Goal: Contribute content

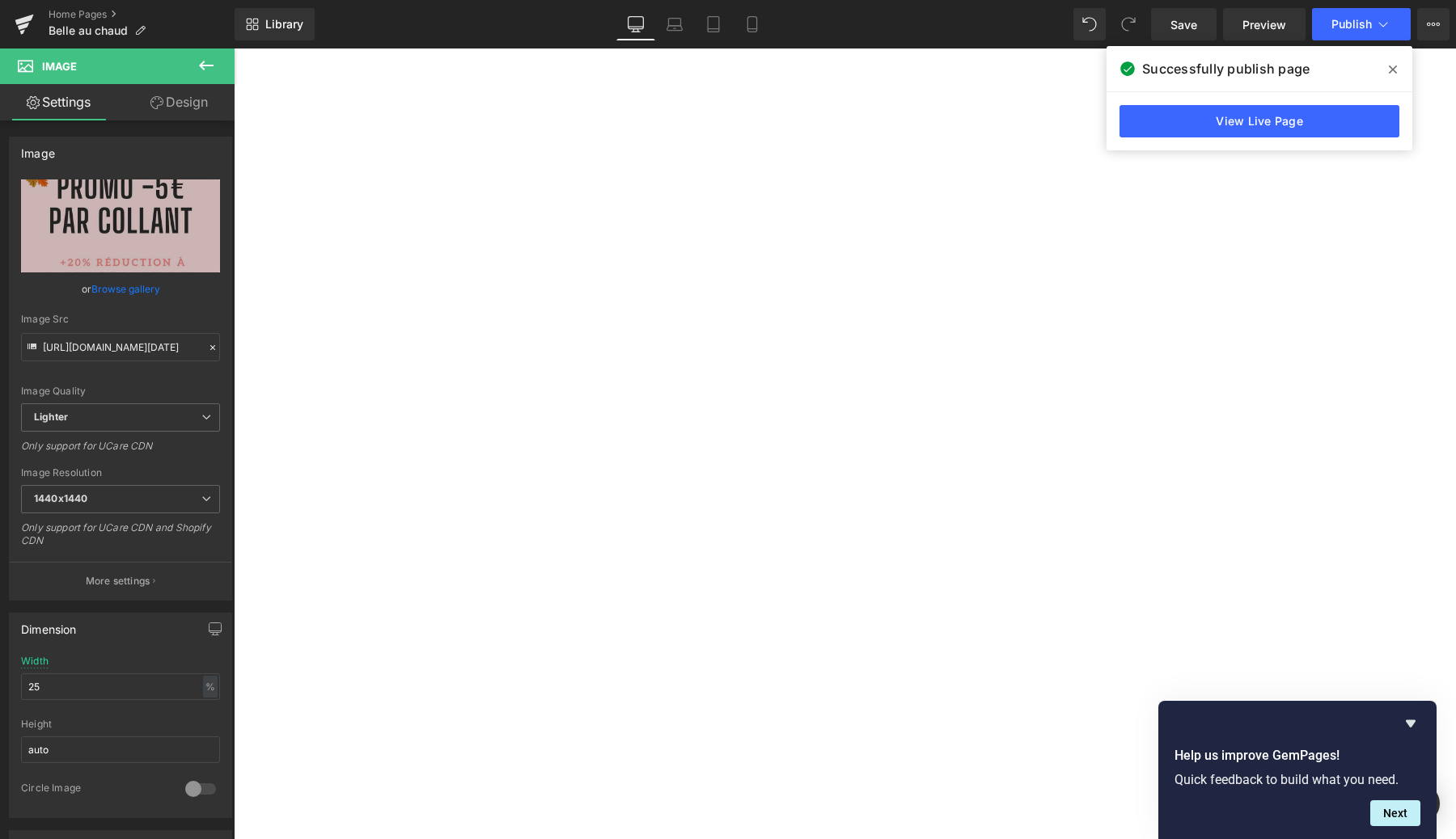
scroll to position [4527, 0]
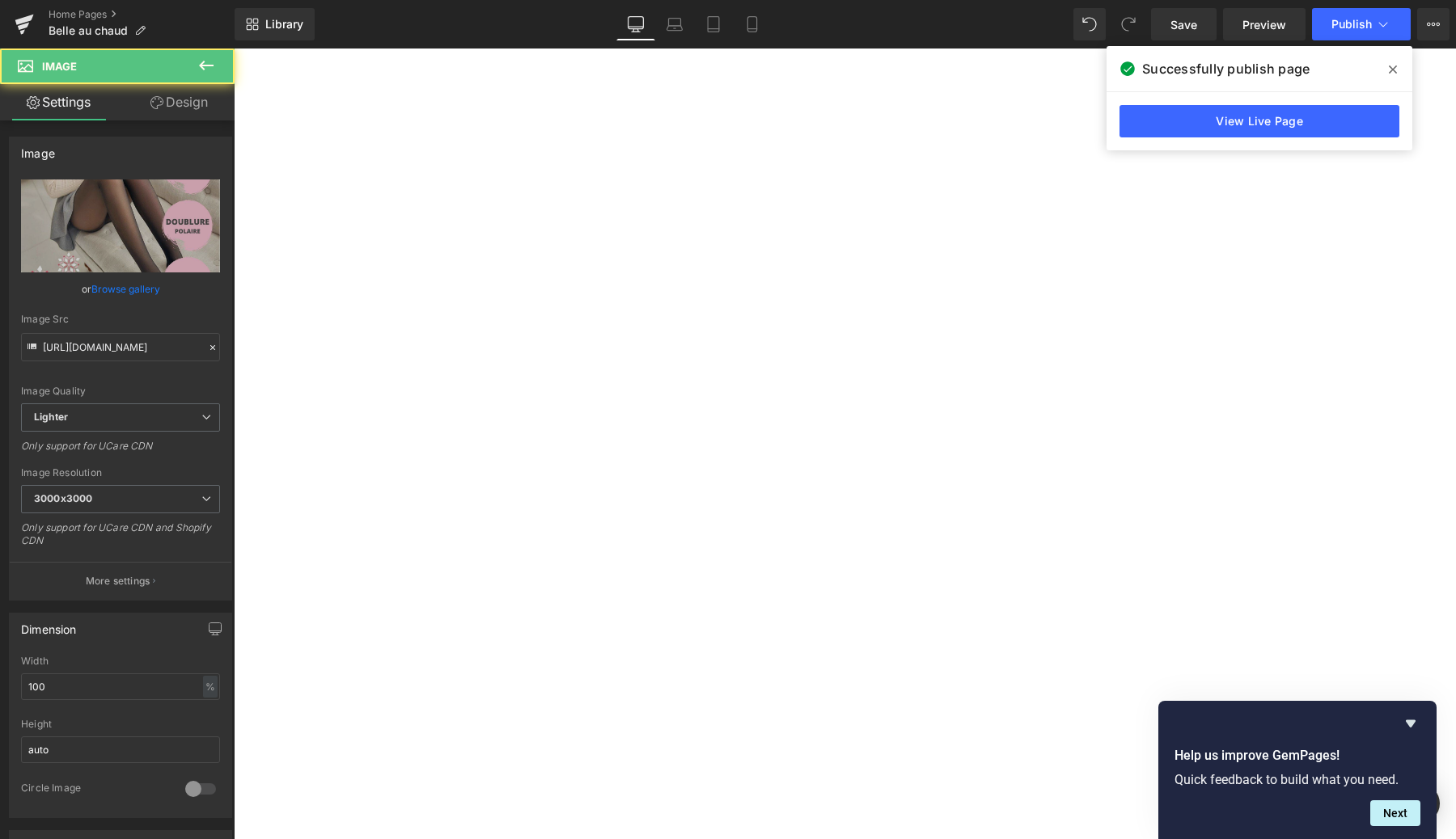
click at [233, 48] on img at bounding box center [233, 48] width 0 height 0
click at [106, 286] on link "Browse gallery" at bounding box center [126, 289] width 69 height 29
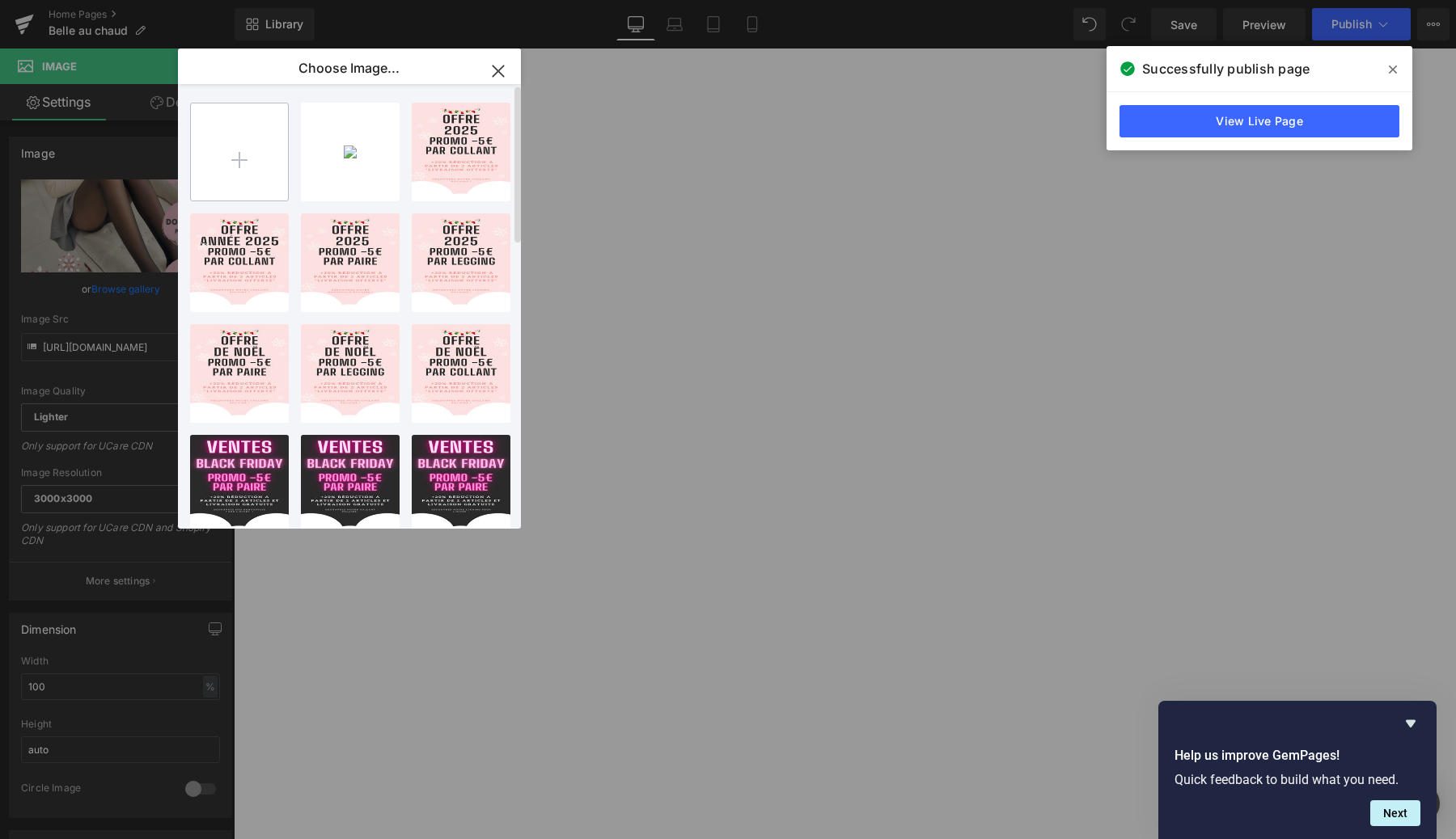
click at [206, 178] on input "file" at bounding box center [239, 152] width 98 height 97
type input "C:\fakepath\Ajouter un sous-titre (2).jpg"
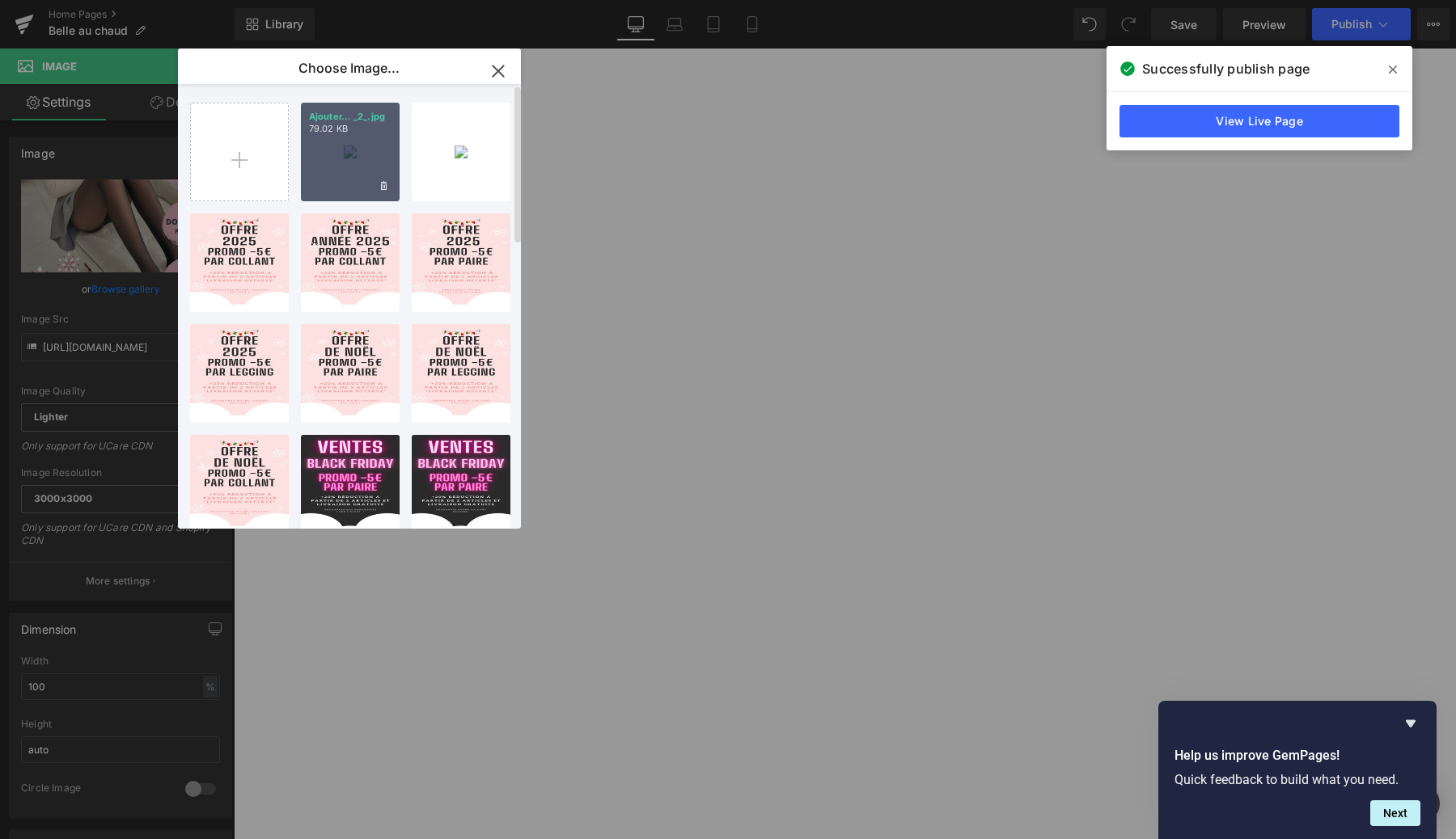
click at [341, 156] on div "Ajouter... _2_.jpg 79.02 KB" at bounding box center [350, 152] width 99 height 98
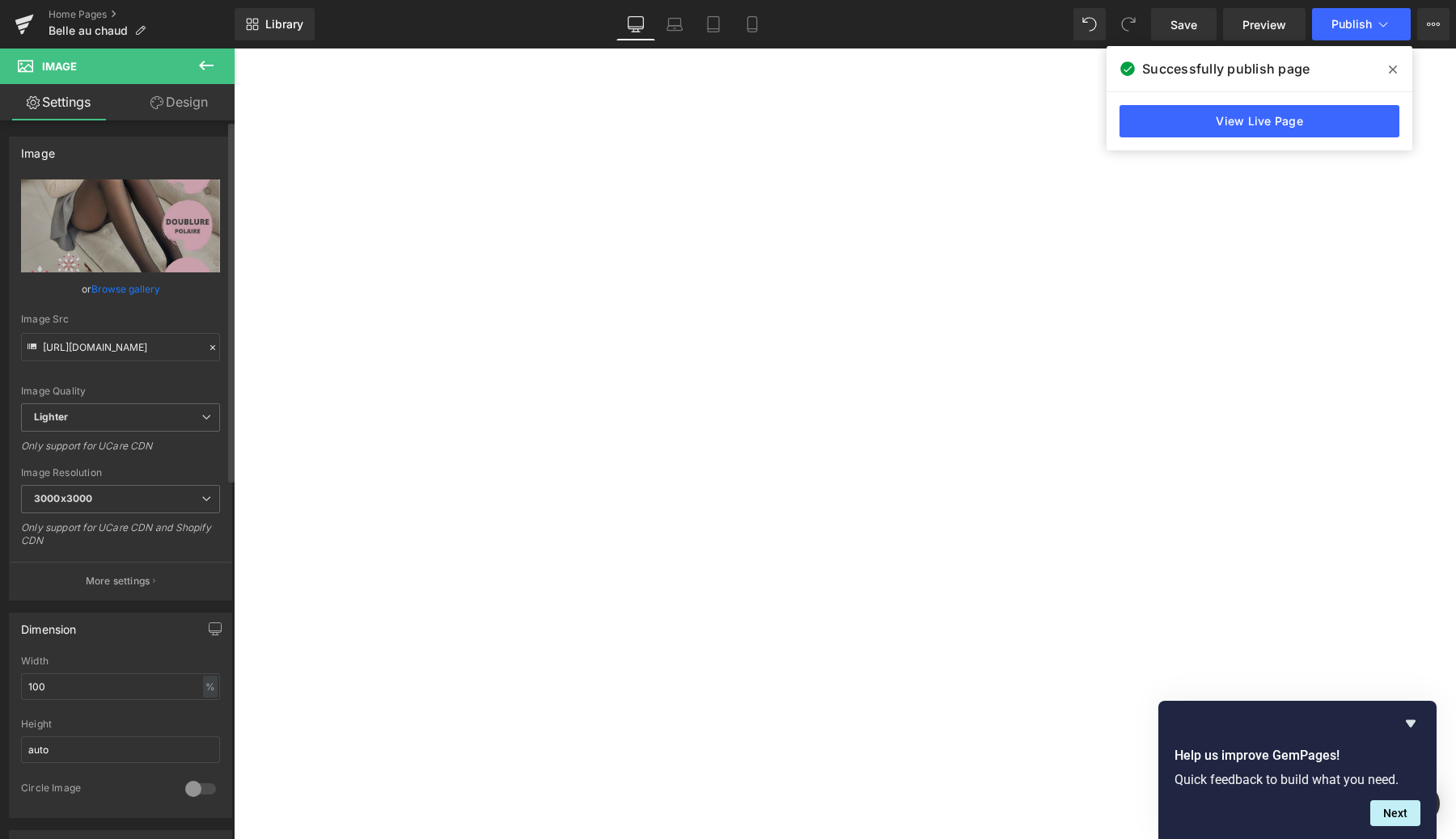
click at [141, 285] on link "Browse gallery" at bounding box center [126, 289] width 69 height 29
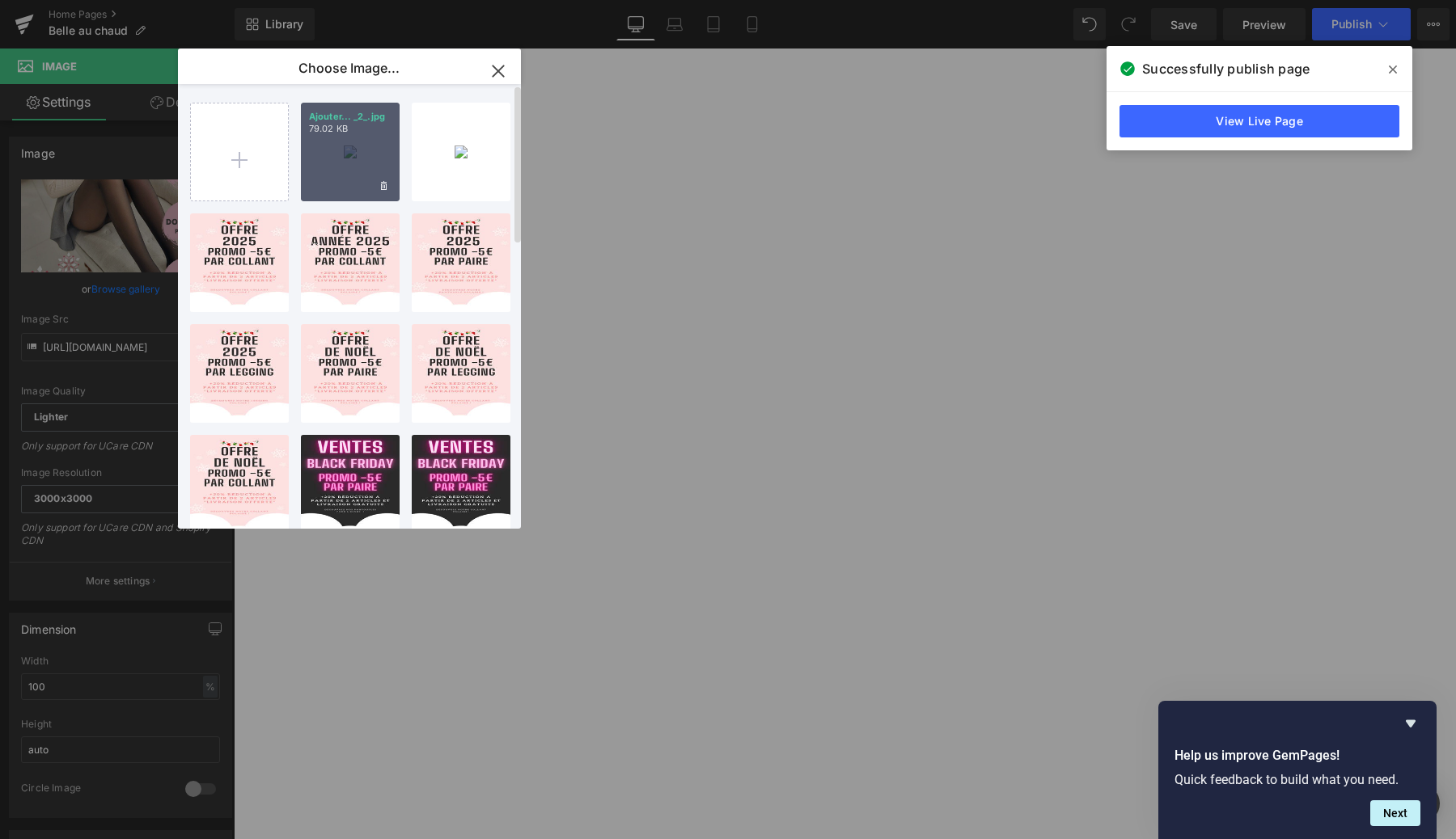
click at [324, 183] on div "Ajouter... _2_.jpg 79.02 KB" at bounding box center [350, 152] width 99 height 98
type input "[URL][DOMAIN_NAME]"
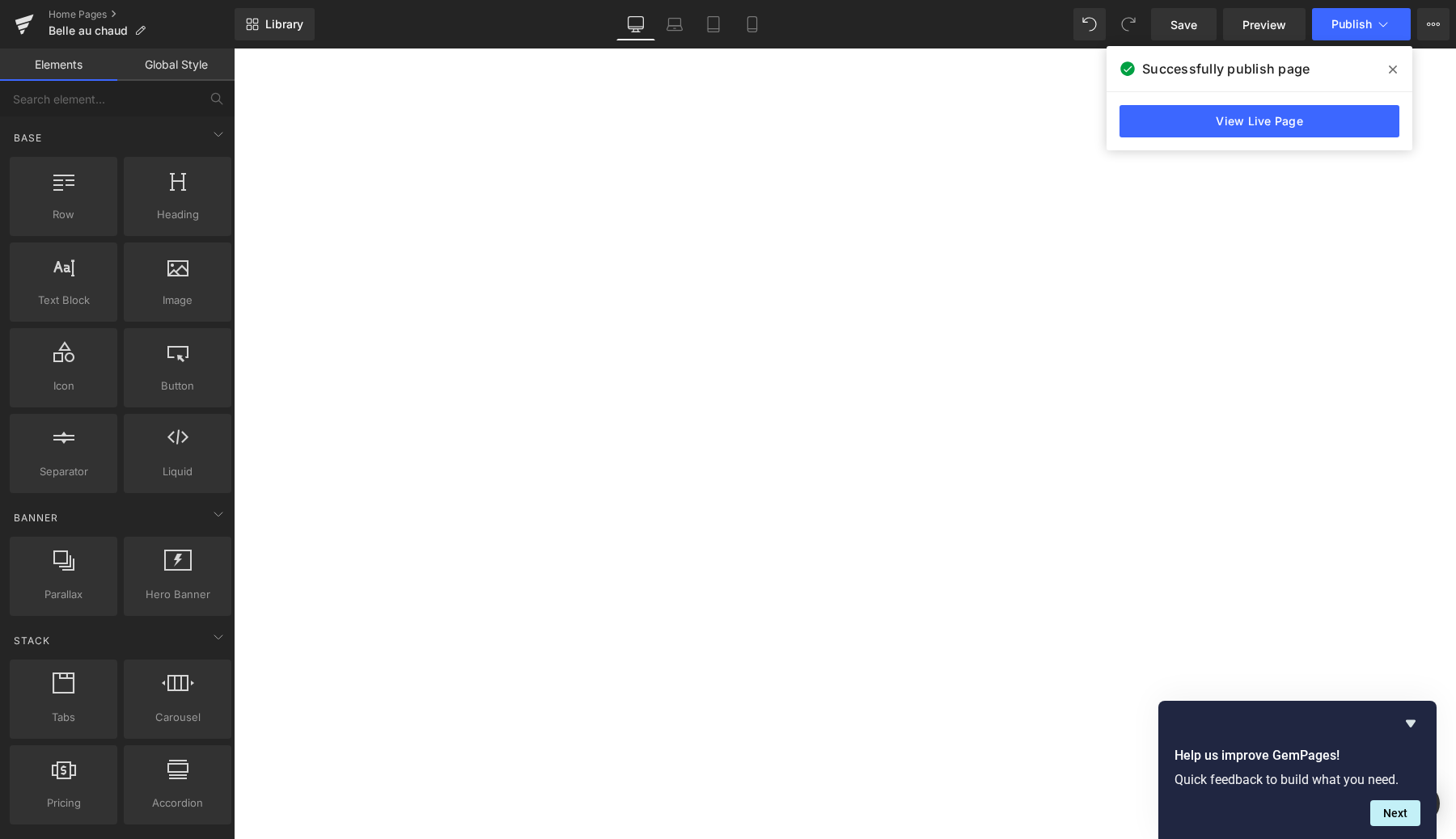
click at [233, 48] on div "Text Block Row Offre Nouvelle Saison : -5€ par collant et -20% supplémentaire à…" at bounding box center [233, 48] width 0 height 0
click at [233, 48] on img at bounding box center [233, 48] width 0 height 0
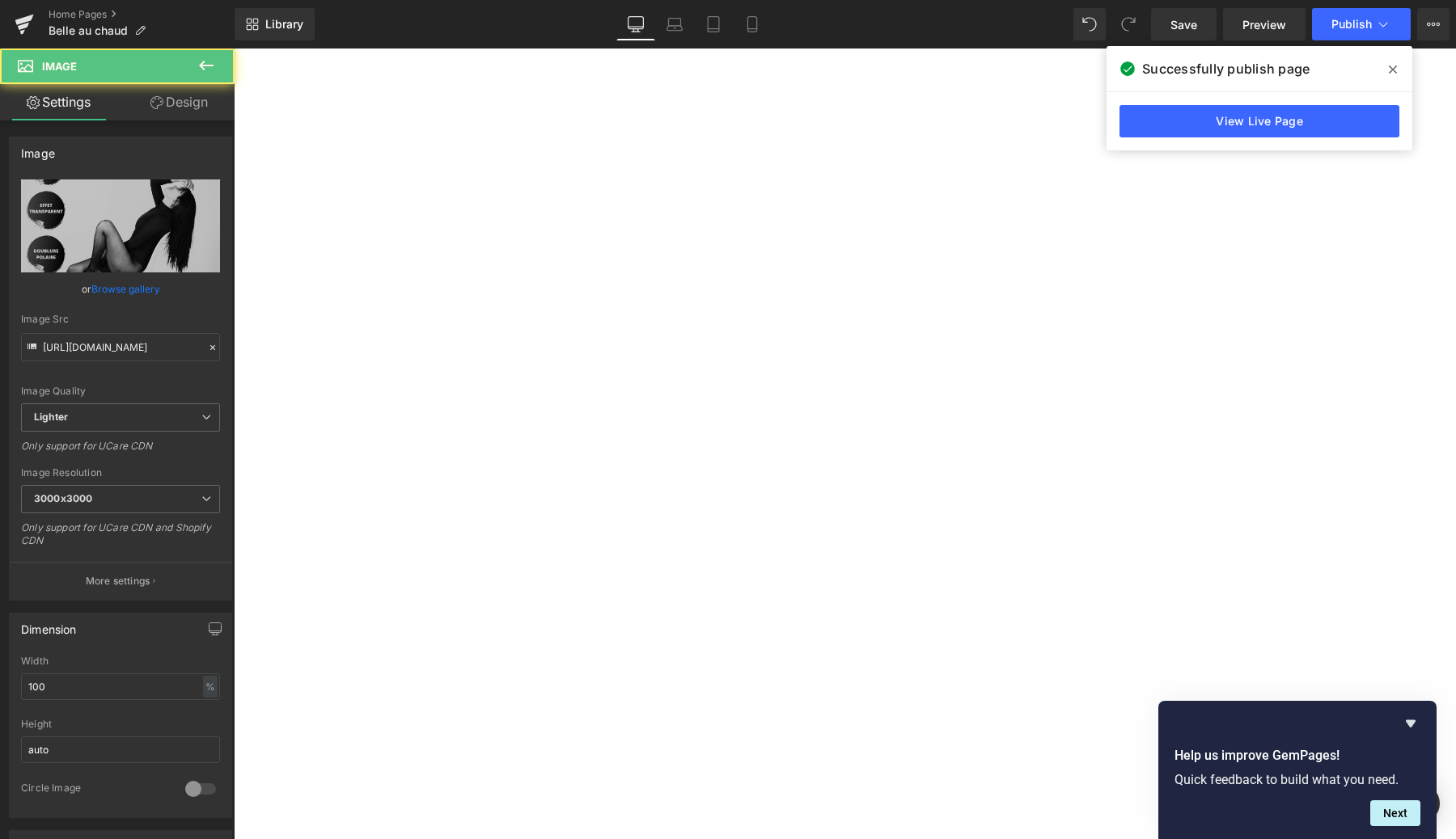
click at [233, 48] on img at bounding box center [233, 48] width 0 height 0
click at [233, 48] on div "Text Block Row Offre Nouvelle Saison : -5€ par collant et -20% supplémentaire à…" at bounding box center [233, 48] width 0 height 0
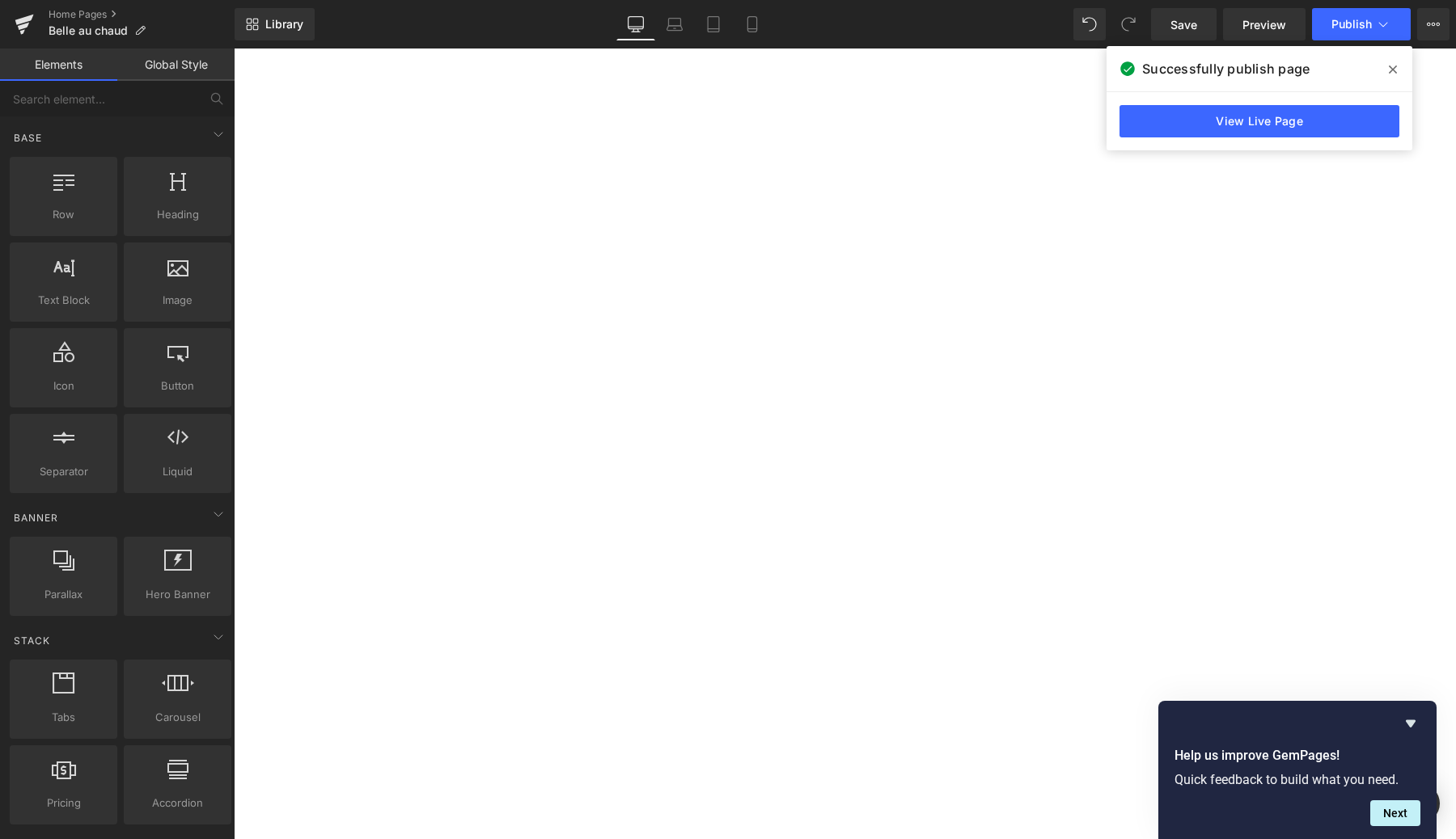
scroll to position [4427, 0]
click at [1375, 21] on icon at bounding box center [1383, 24] width 16 height 16
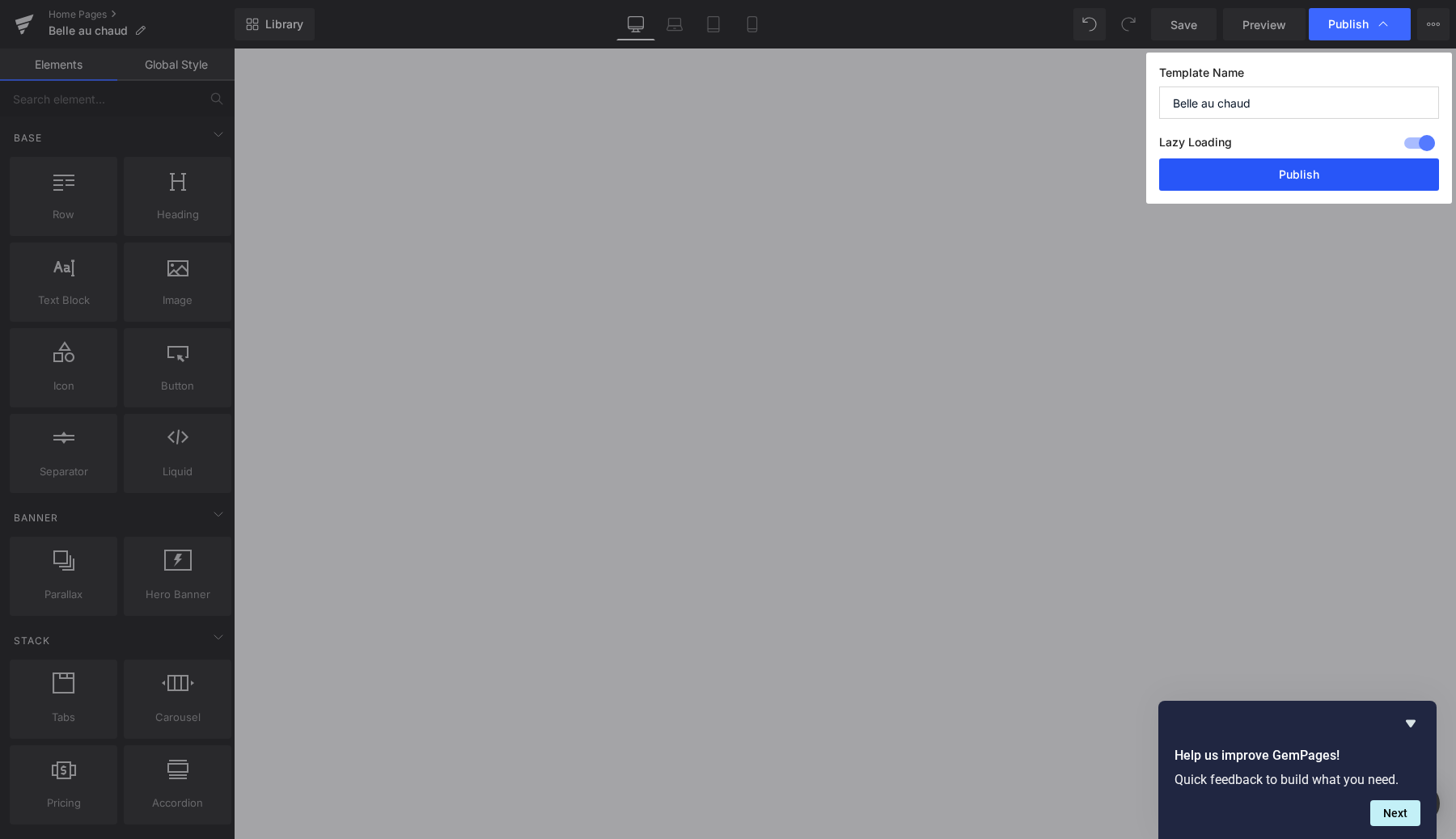
click at [1296, 180] on button "Publish" at bounding box center [1298, 174] width 280 height 32
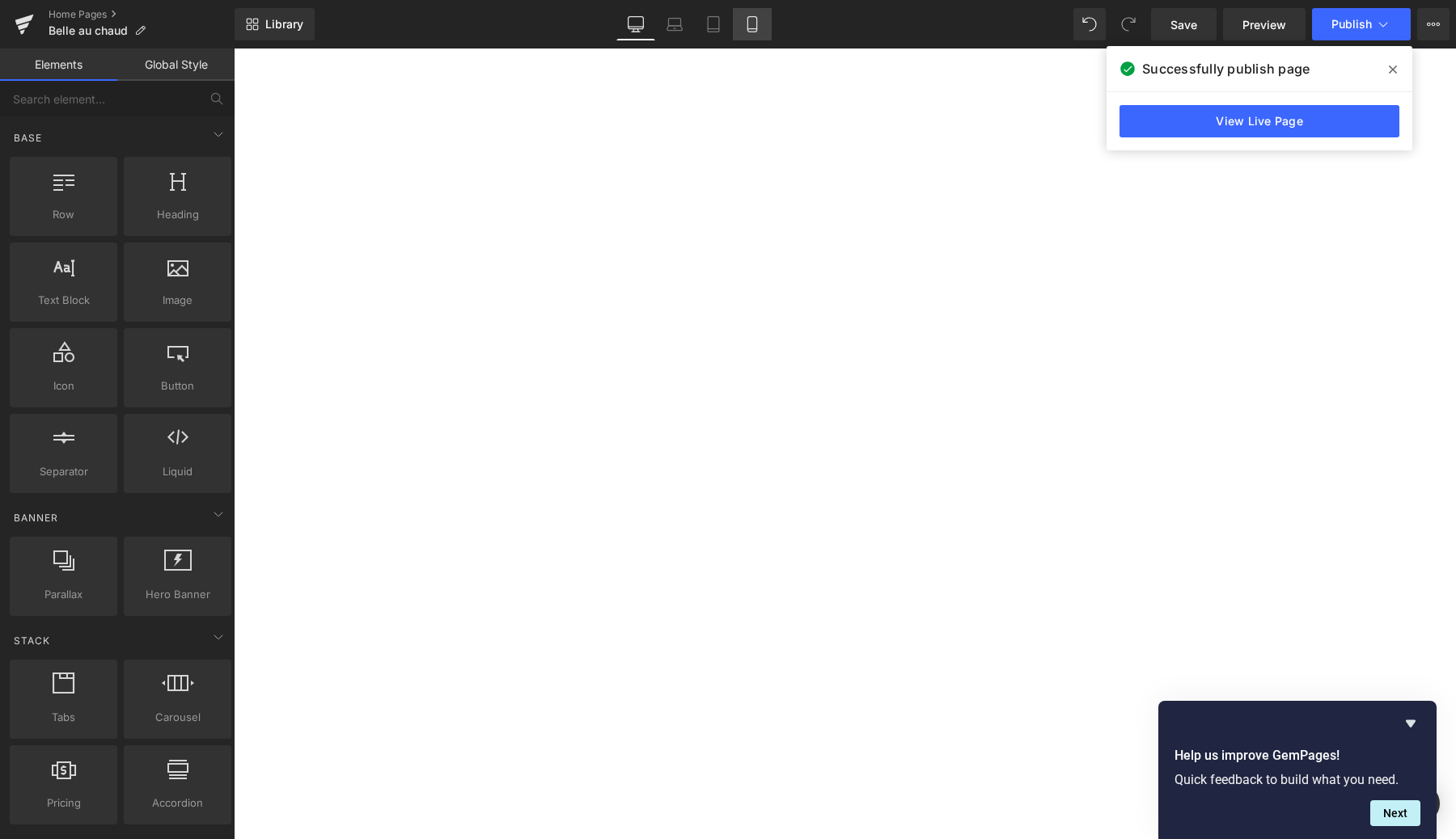
click at [751, 34] on link "Mobile" at bounding box center [752, 24] width 38 height 32
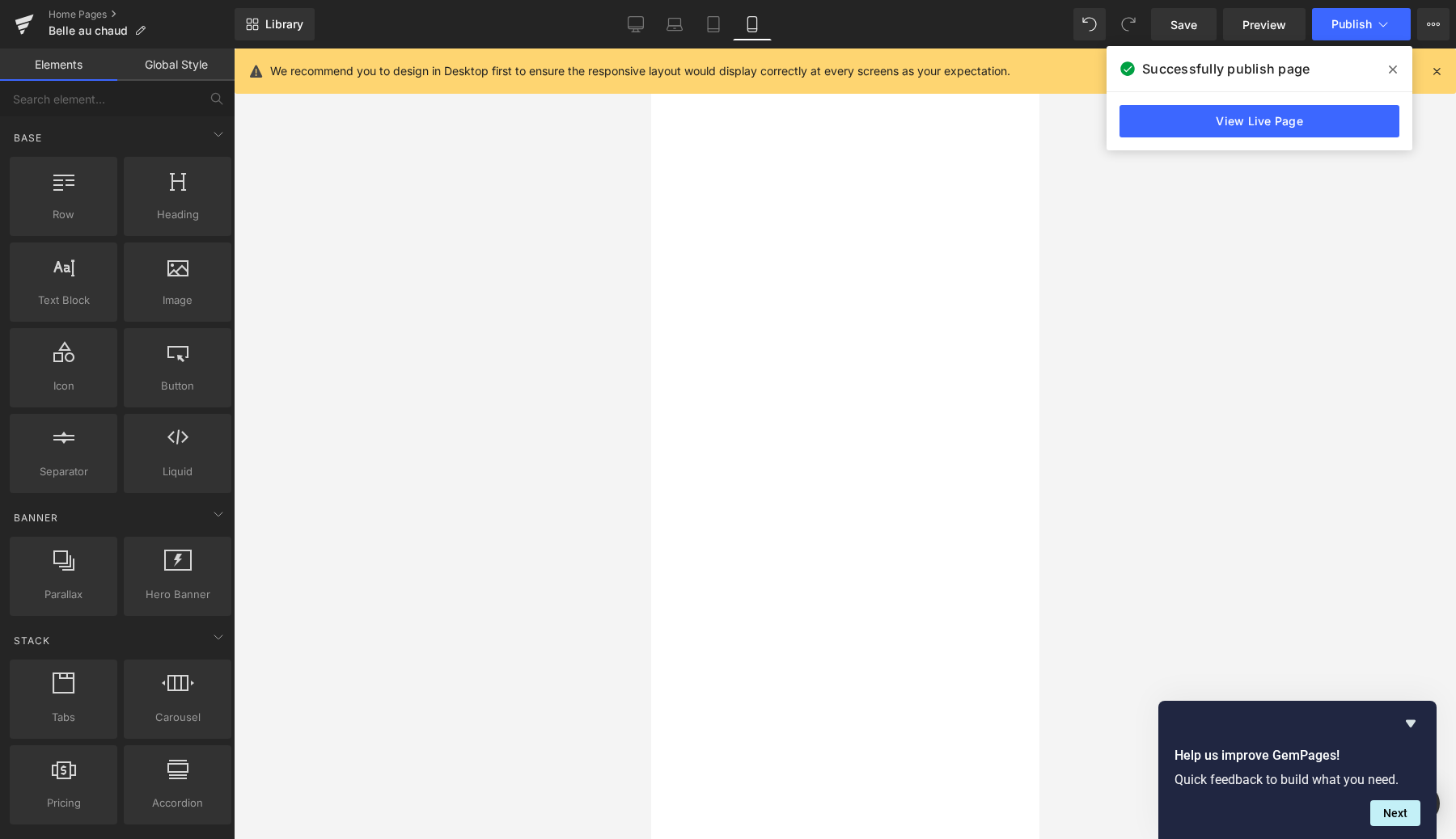
scroll to position [5832, 0]
click at [1148, 301] on div at bounding box center [844, 443] width 1222 height 791
click at [641, 32] on icon at bounding box center [635, 24] width 16 height 16
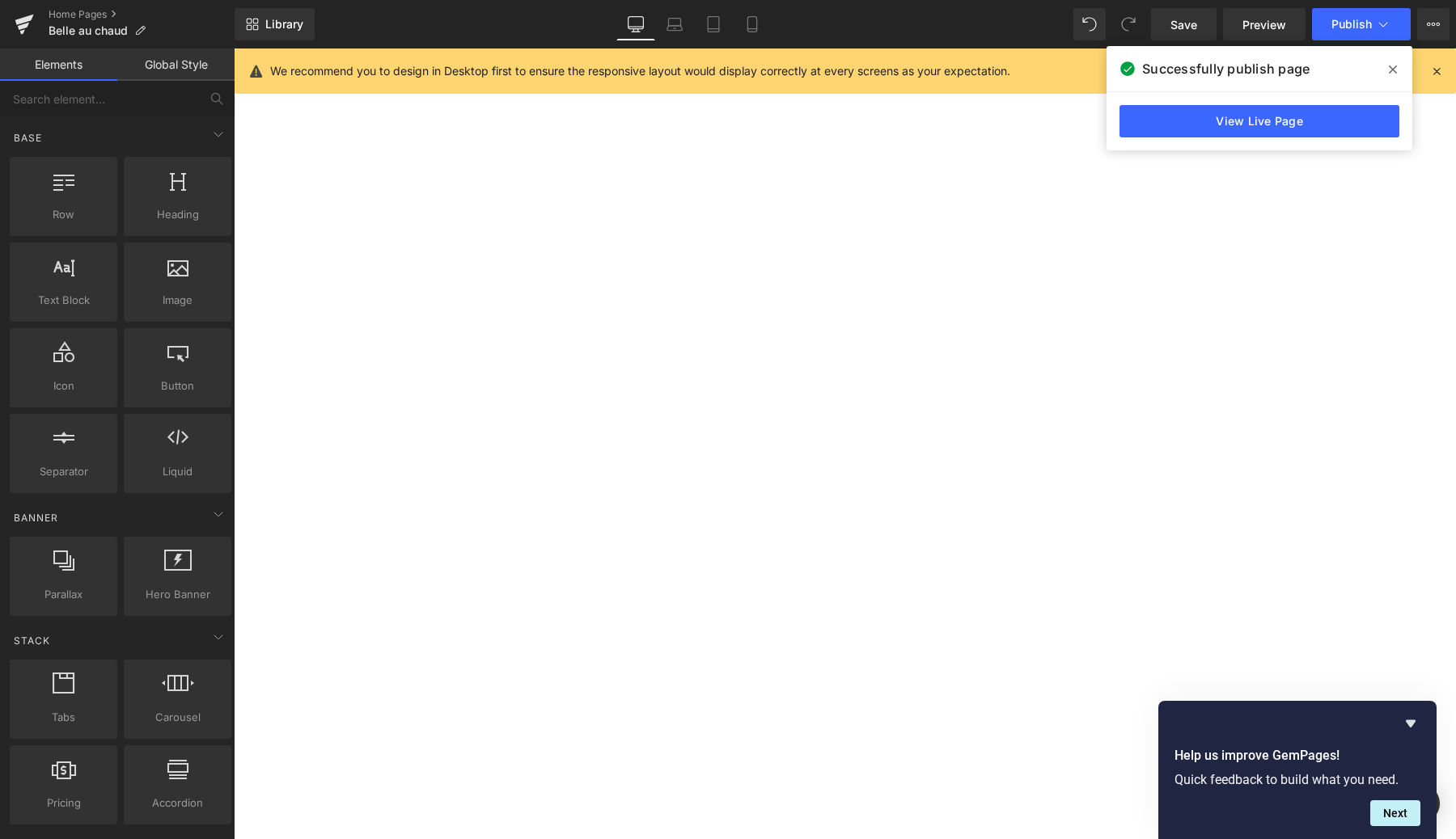
scroll to position [4363, 0]
click at [233, 48] on img at bounding box center [233, 48] width 0 height 0
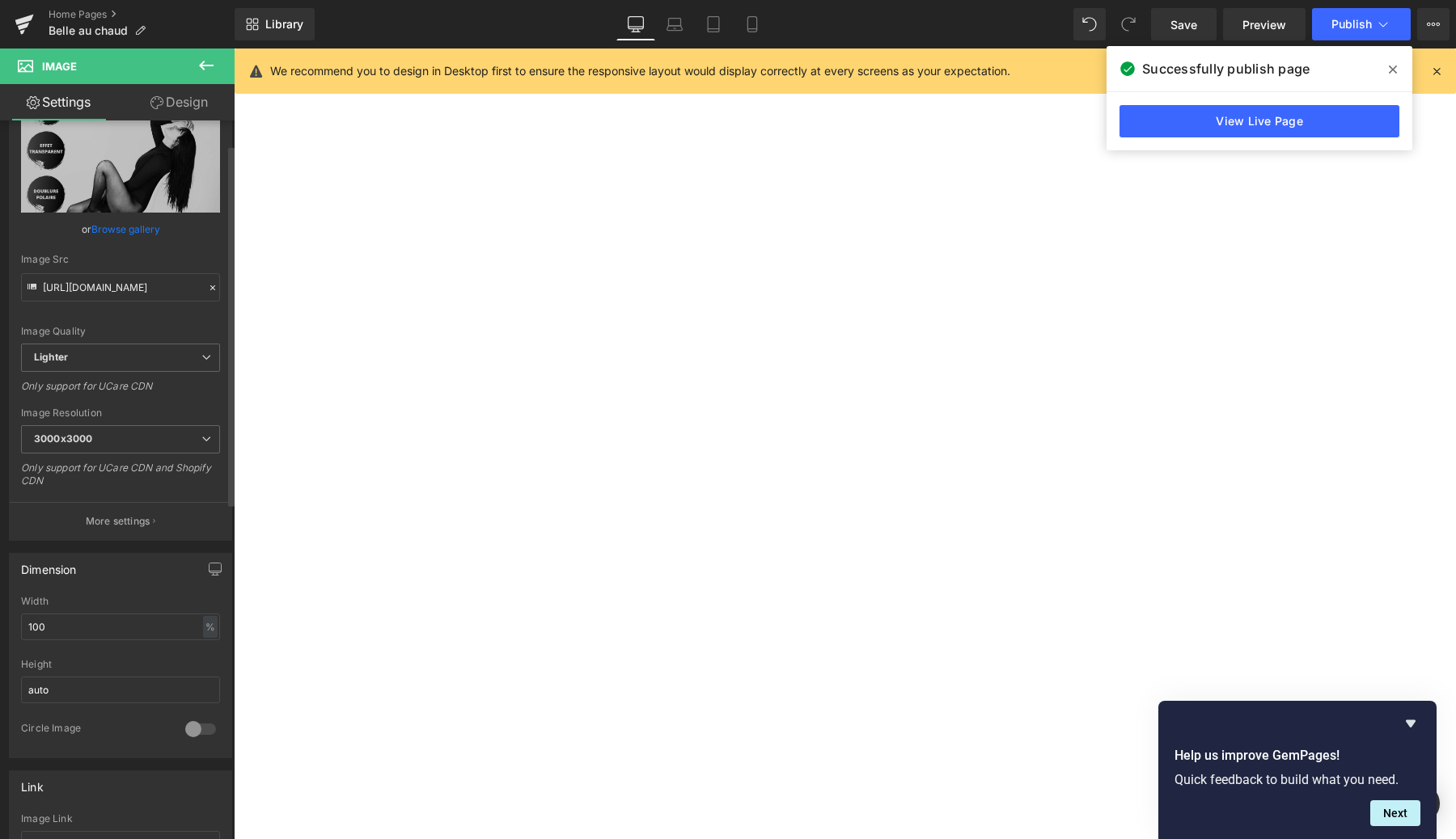
scroll to position [0, 0]
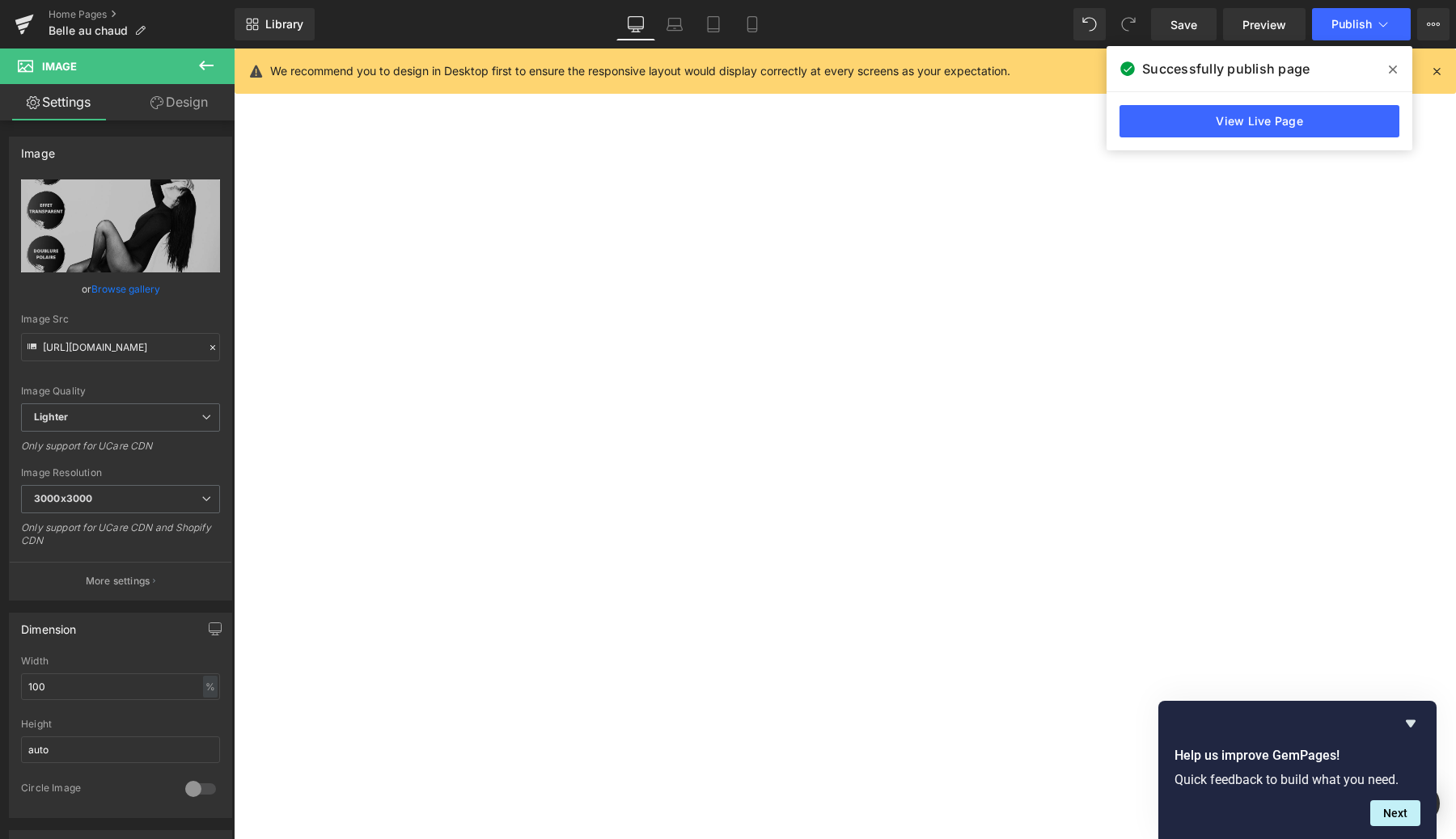
click at [180, 117] on link "Design" at bounding box center [178, 101] width 117 height 36
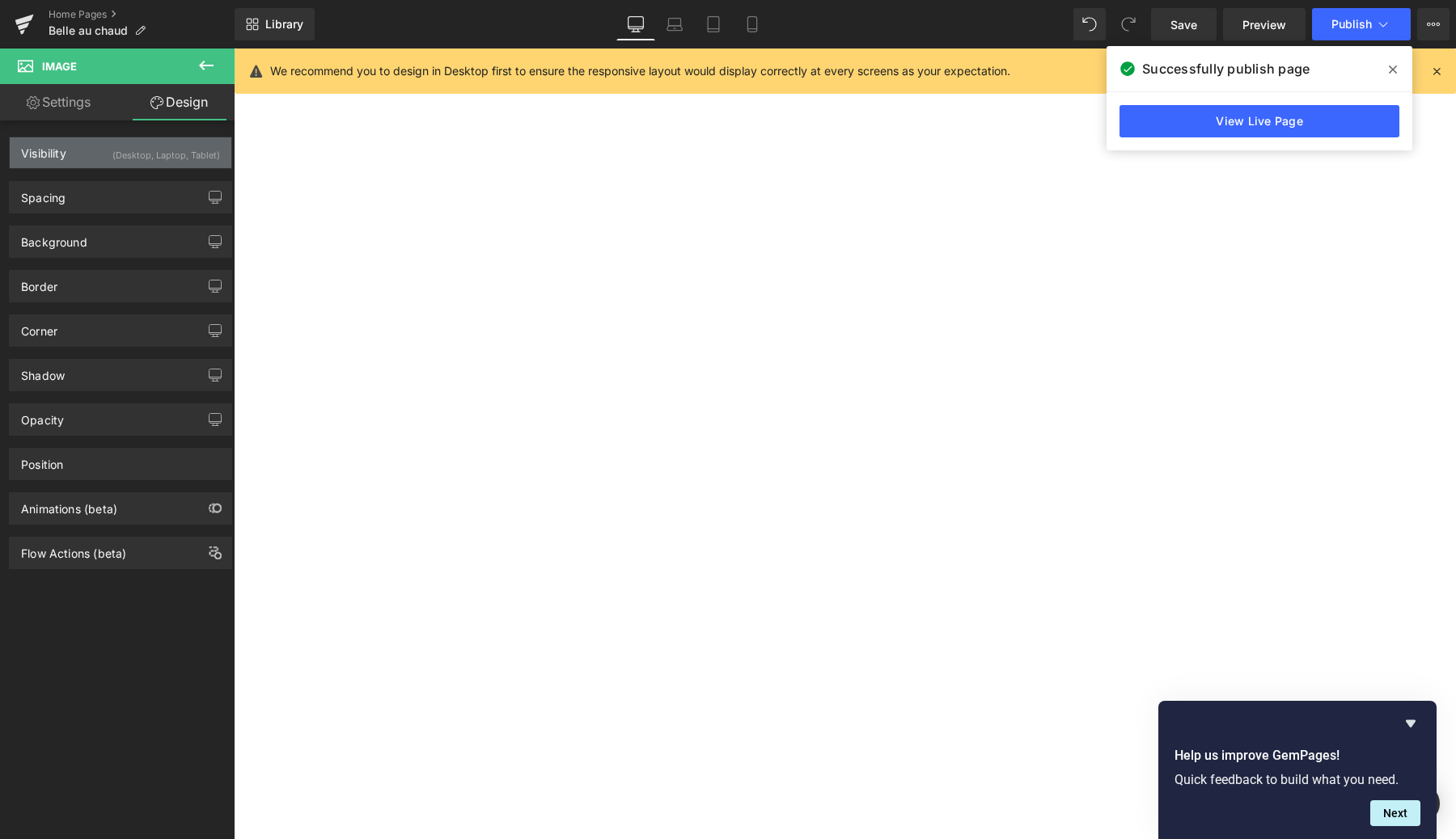
click at [140, 143] on div "(Desktop, Laptop, Tablet)" at bounding box center [165, 151] width 107 height 27
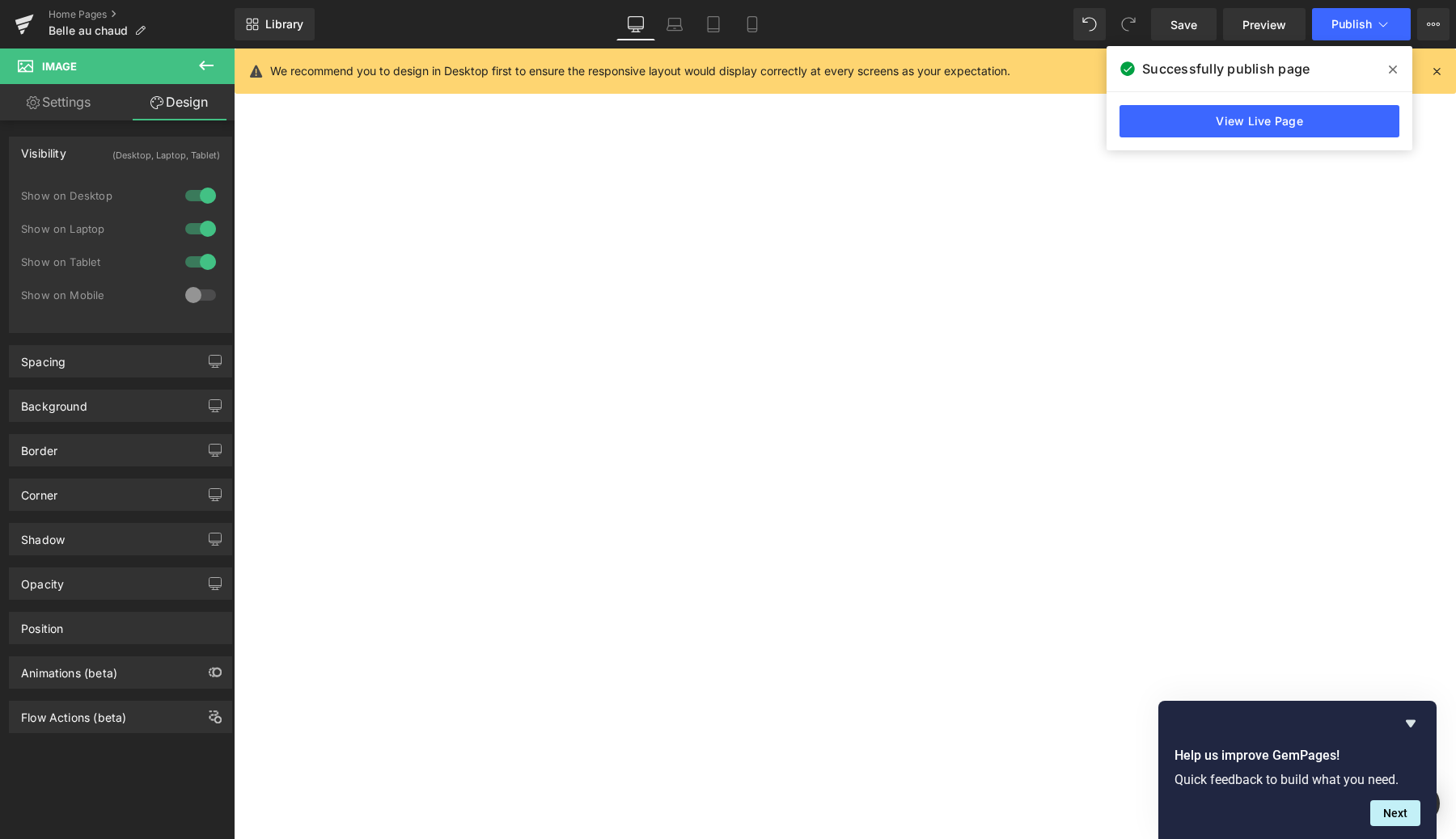
click at [201, 297] on div at bounding box center [200, 295] width 38 height 26
click at [1359, 25] on span "Publish" at bounding box center [1351, 24] width 40 height 13
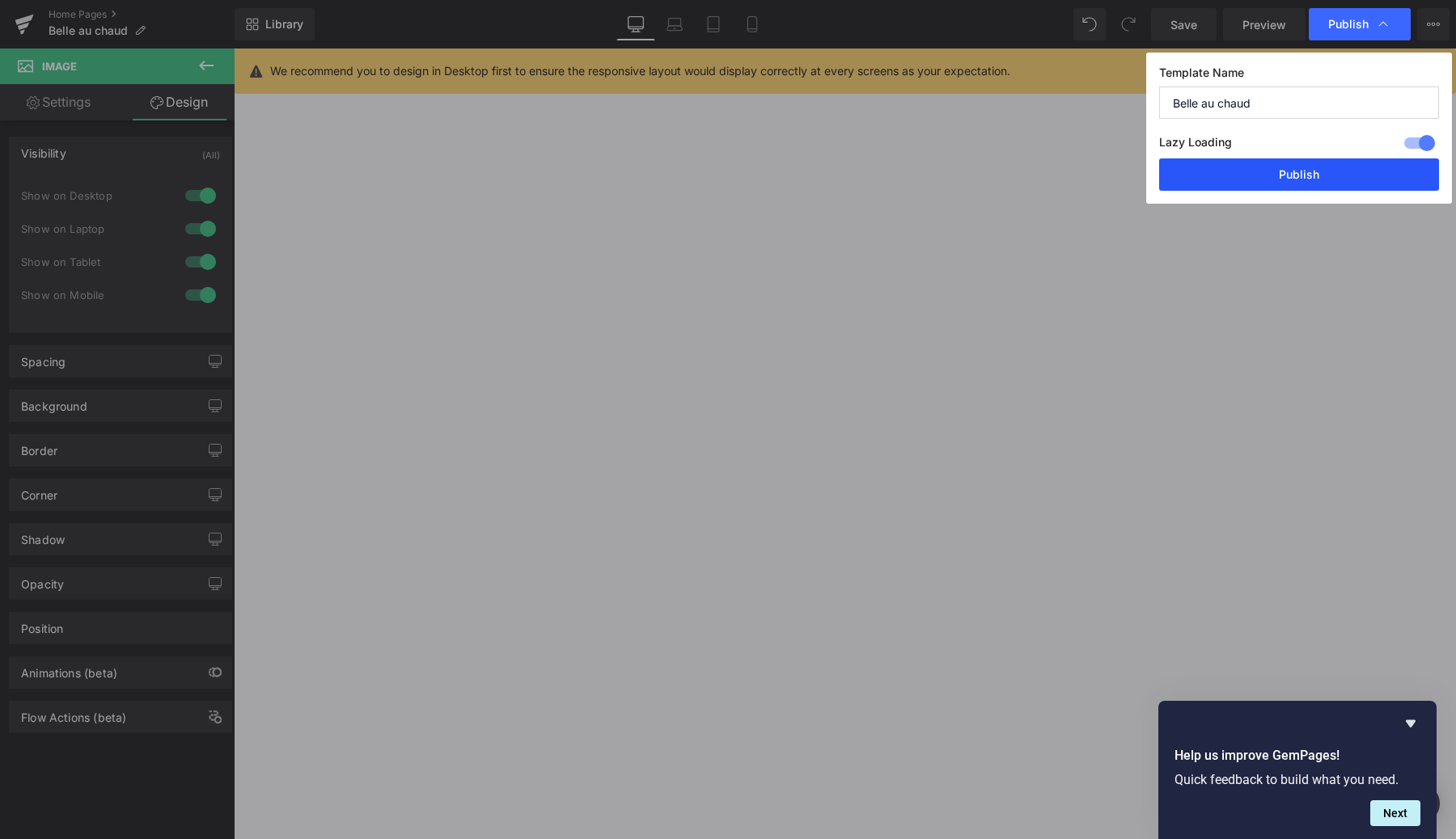
click at [1321, 176] on button "Publish" at bounding box center [1298, 174] width 280 height 32
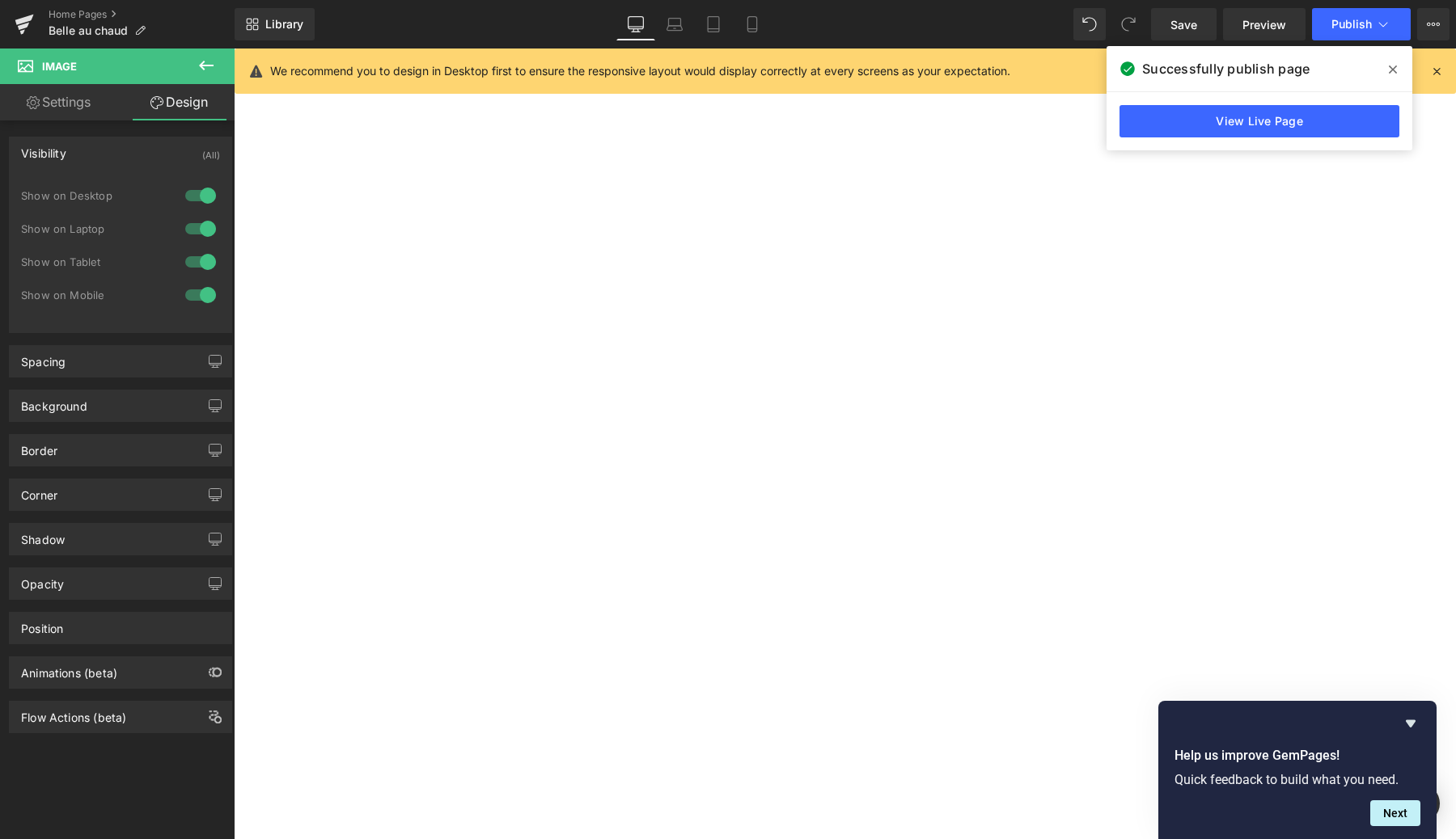
scroll to position [4201, 0]
click at [233, 48] on img at bounding box center [233, 48] width 0 height 0
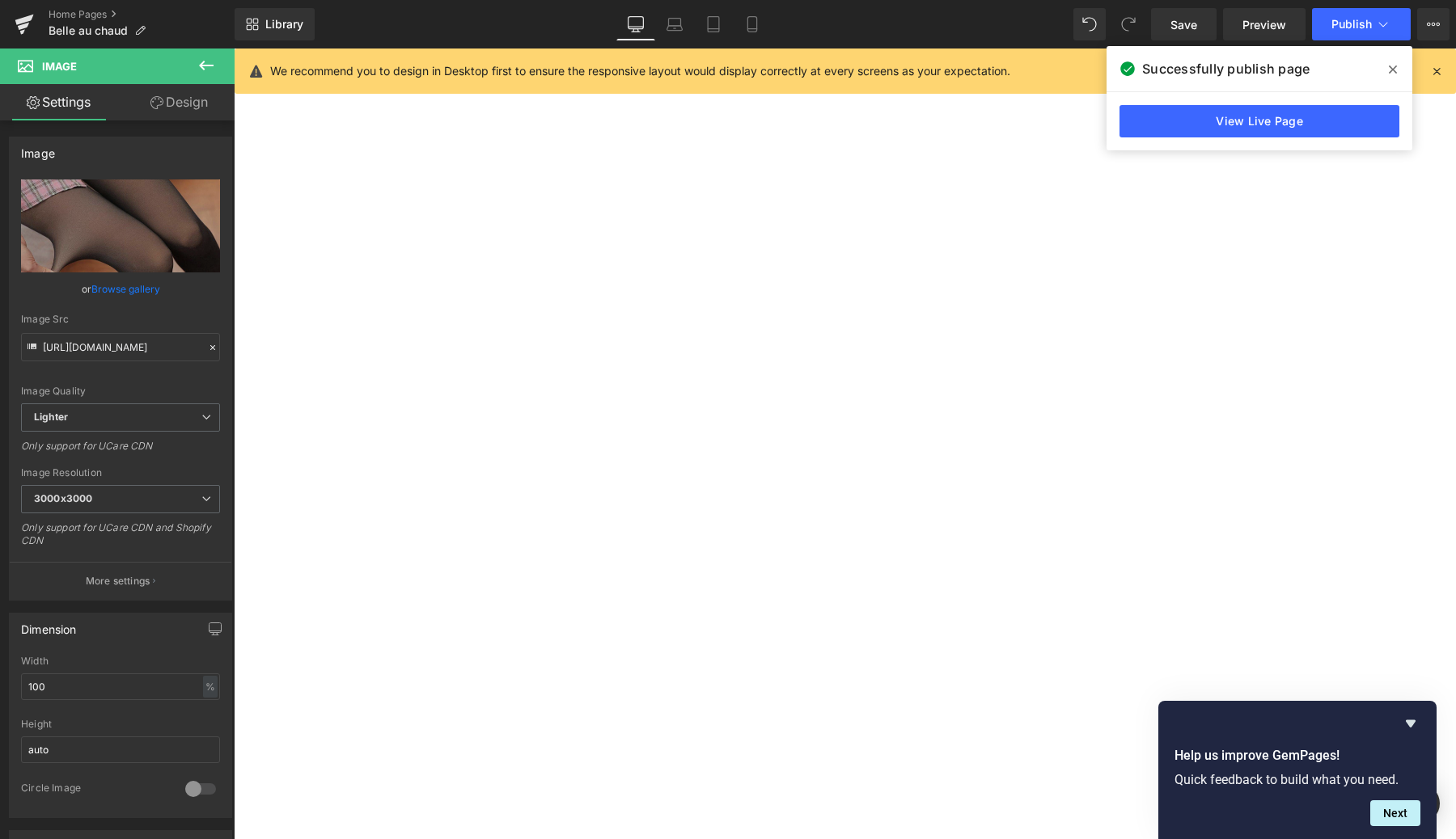
click at [192, 104] on link "Design" at bounding box center [178, 101] width 117 height 36
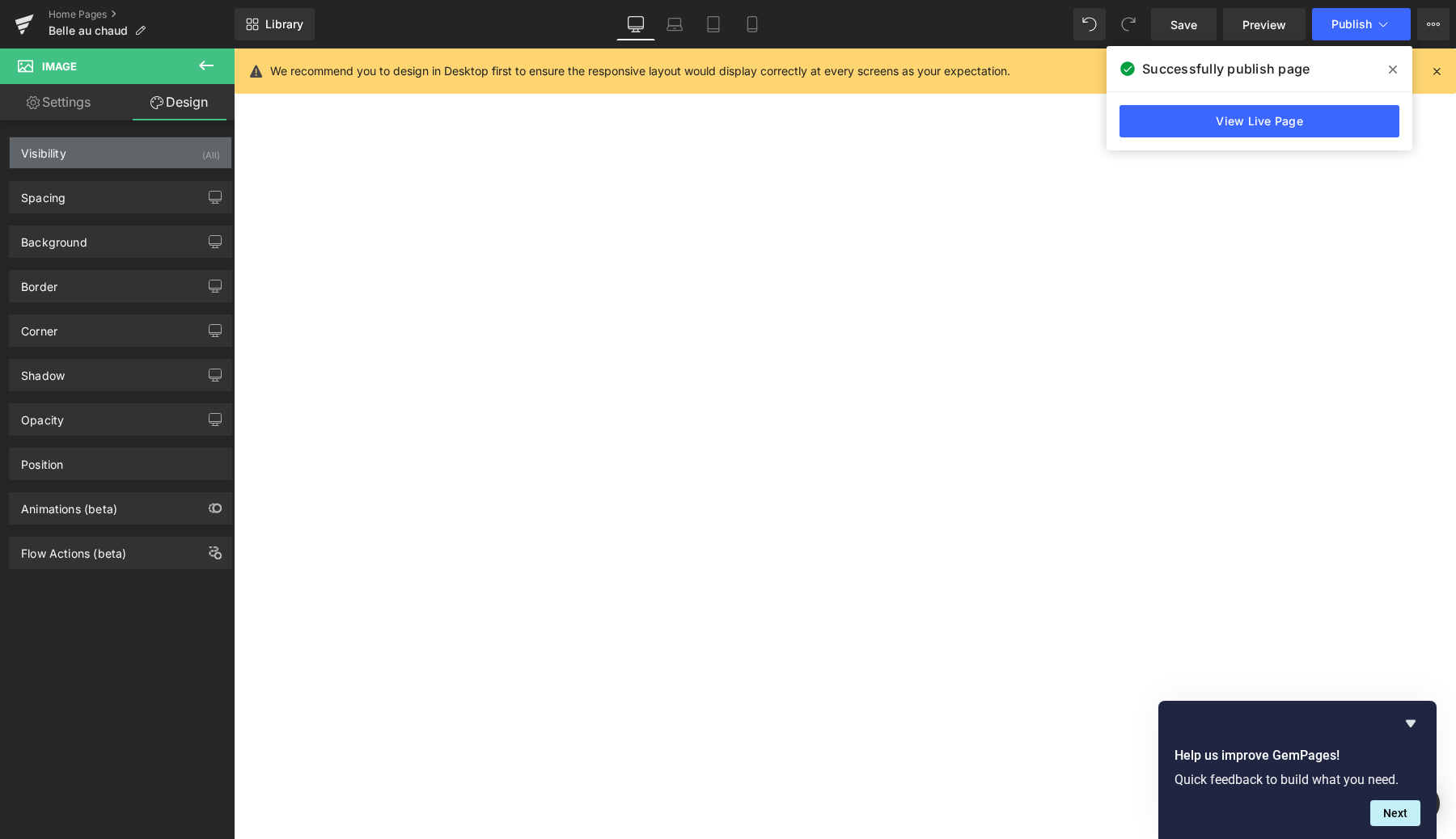
click at [119, 154] on div "Visibility (All)" at bounding box center [120, 153] width 222 height 31
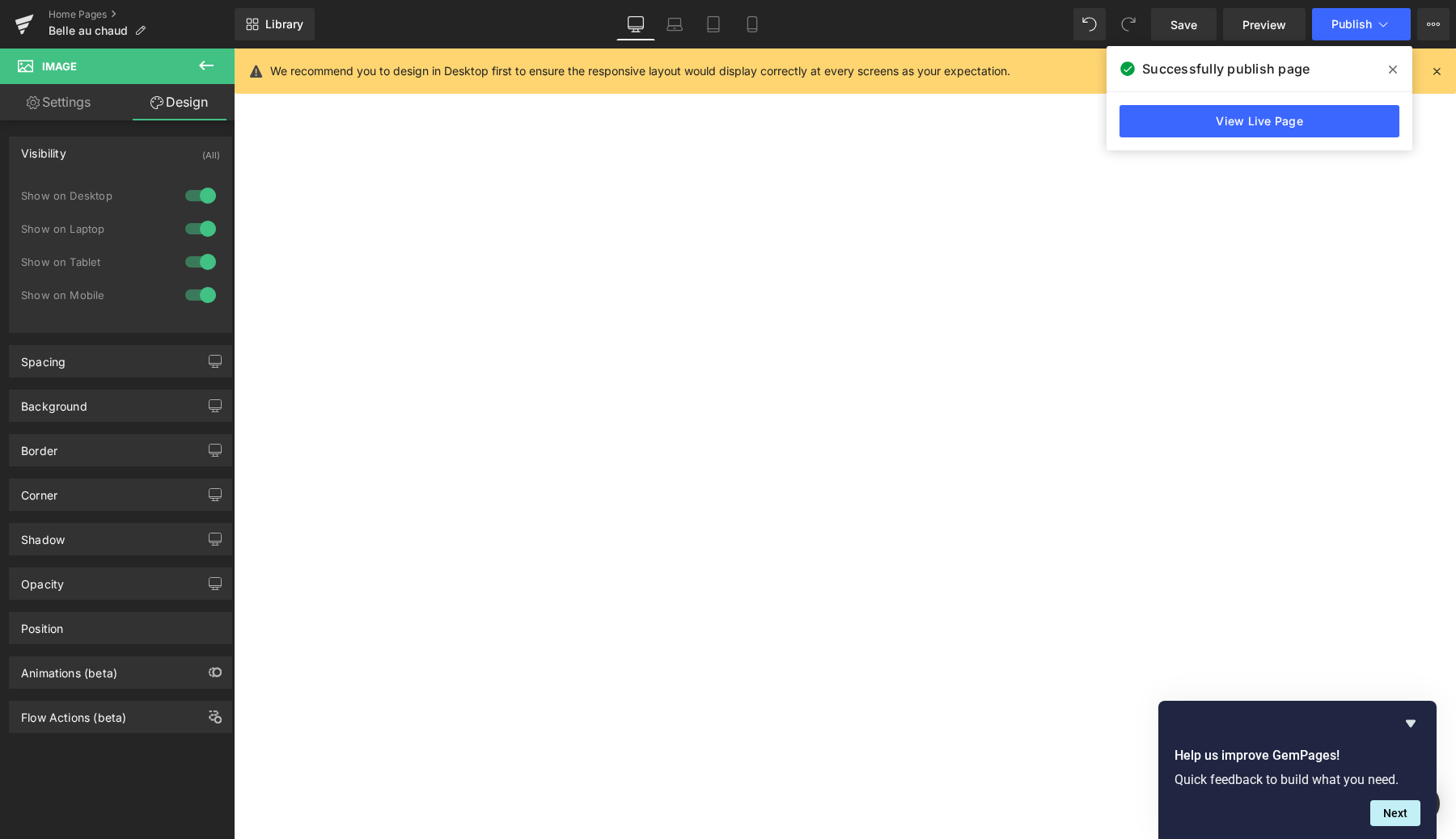
click at [199, 295] on div at bounding box center [200, 295] width 38 height 26
click at [1332, 38] on button "Publish" at bounding box center [1361, 24] width 99 height 32
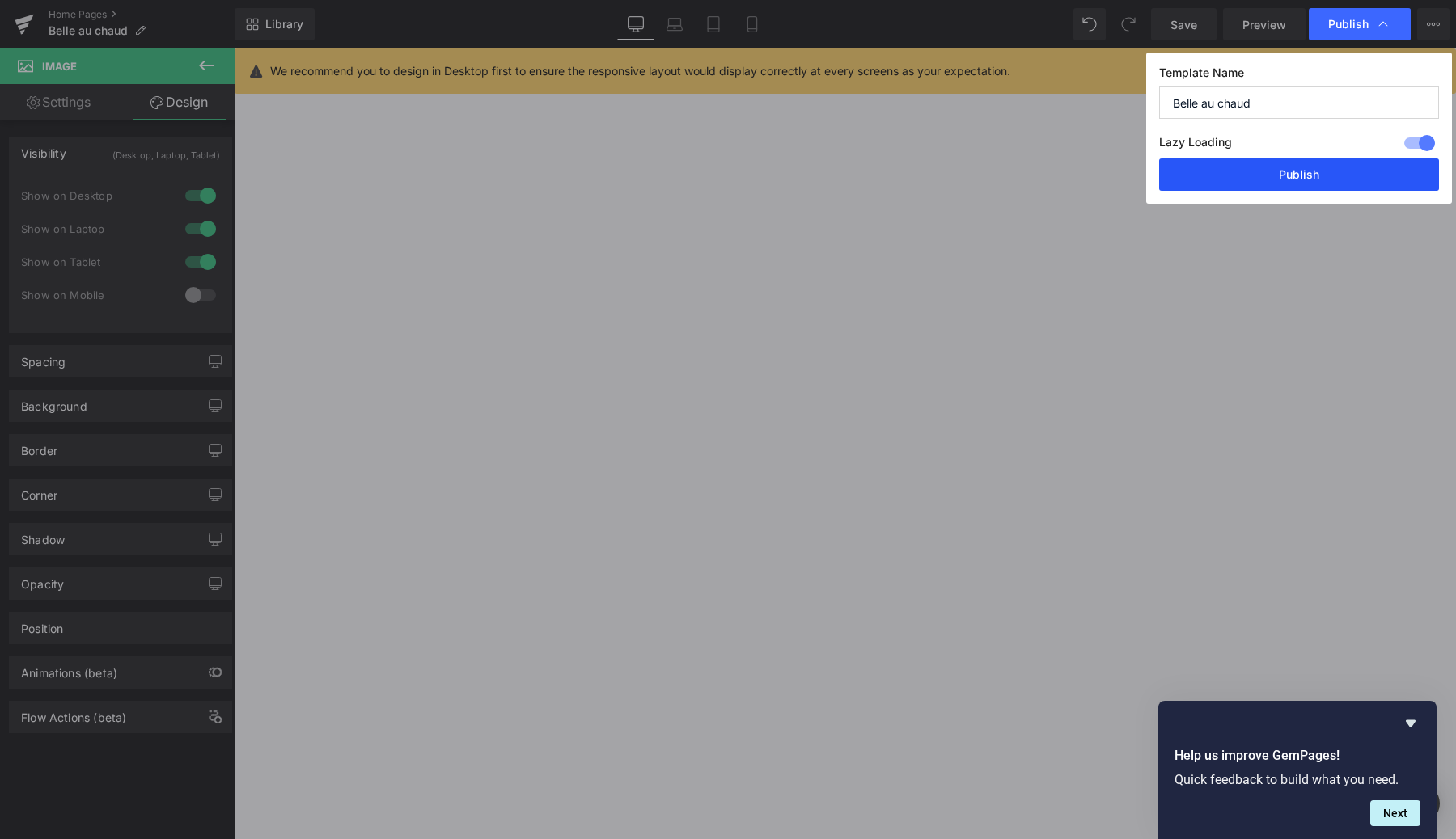
click at [1297, 171] on button "Publish" at bounding box center [1298, 174] width 280 height 32
